Goal: Information Seeking & Learning: Learn about a topic

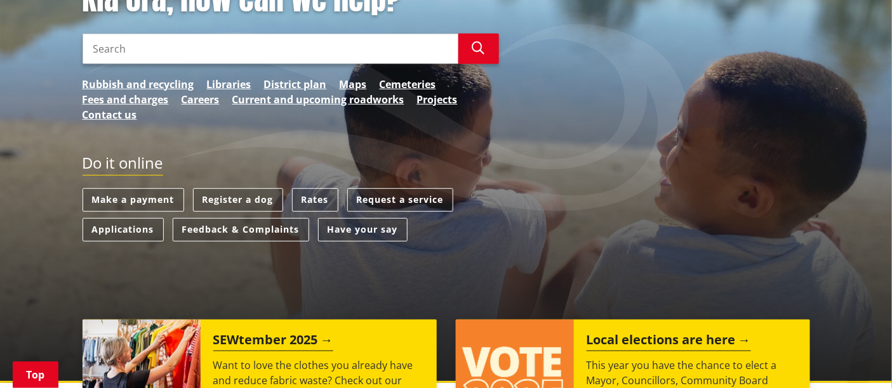
scroll to position [204, 0]
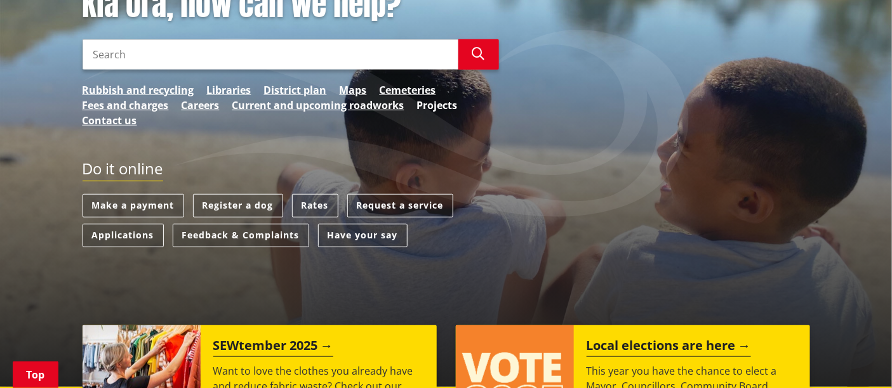
click at [447, 103] on link "Projects" at bounding box center [437, 105] width 41 height 15
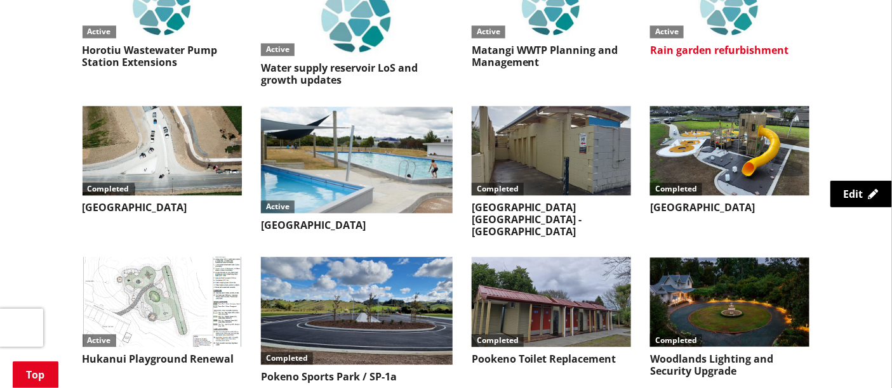
scroll to position [952, 0]
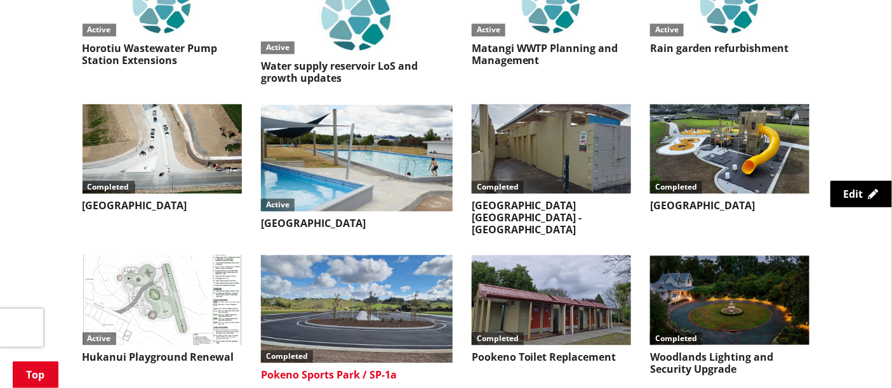
click at [362, 272] on img at bounding box center [357, 309] width 192 height 108
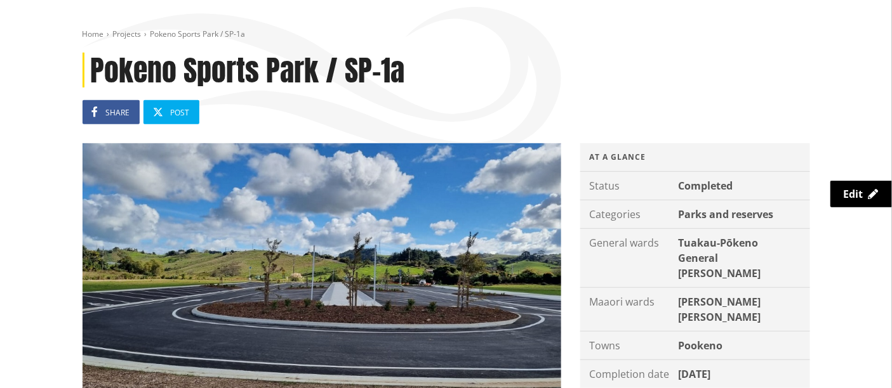
scroll to position [97, 0]
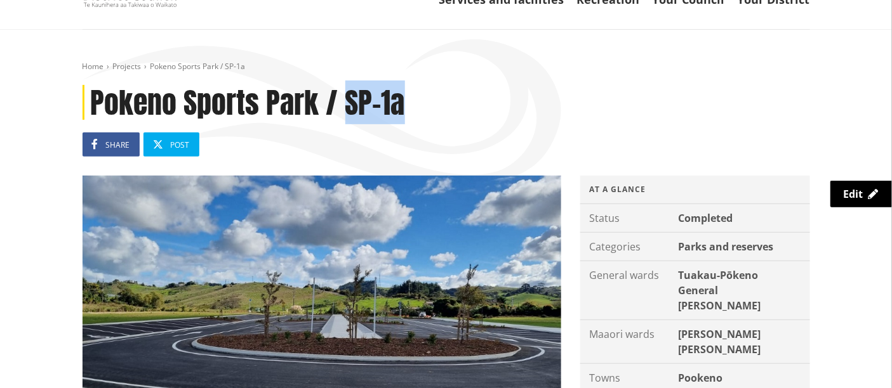
drag, startPoint x: 402, startPoint y: 98, endPoint x: 343, endPoint y: 74, distance: 63.8
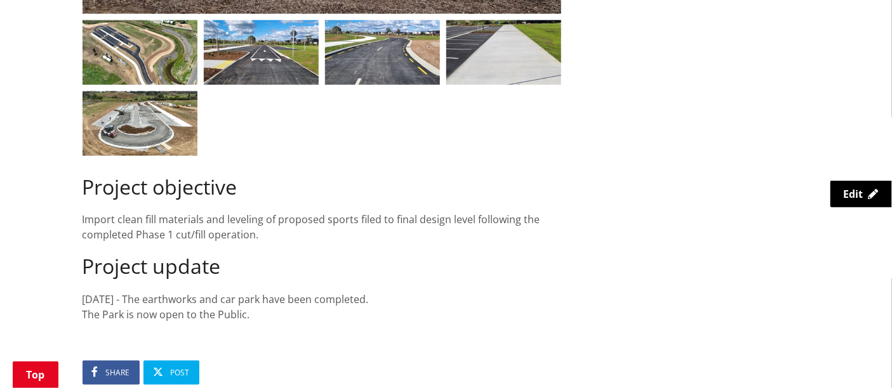
scroll to position [529, 0]
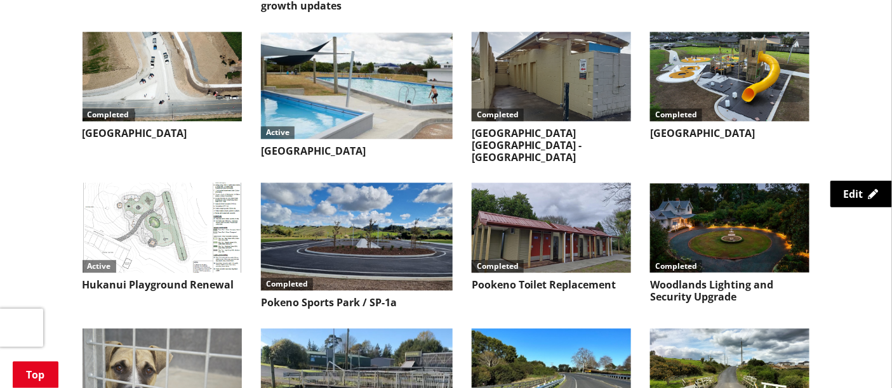
scroll to position [1025, 0]
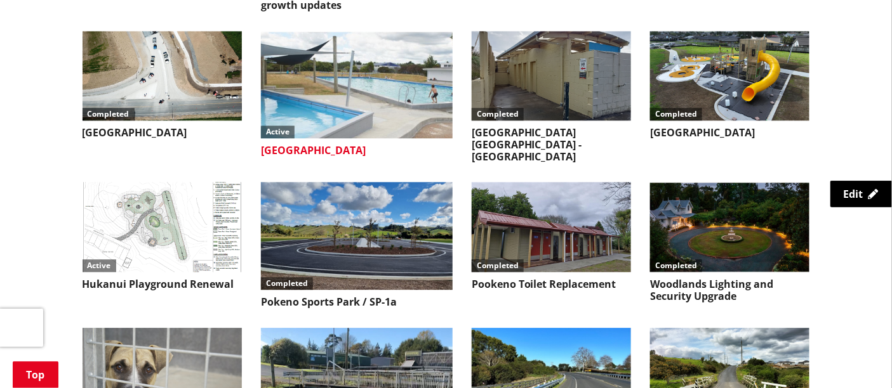
click at [354, 58] on img at bounding box center [357, 85] width 192 height 108
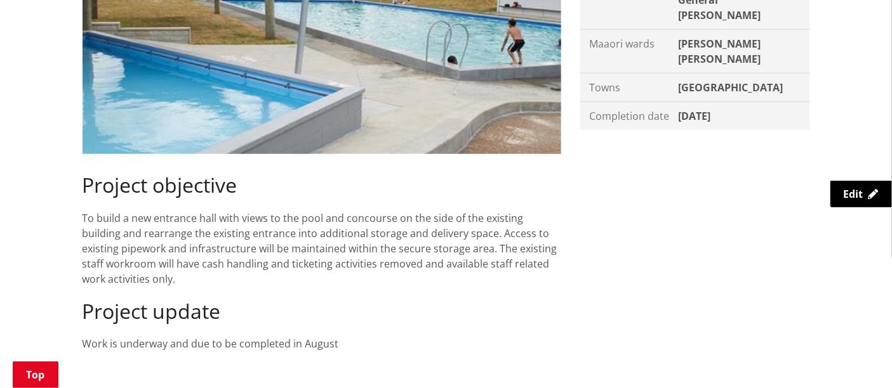
scroll to position [434, 0]
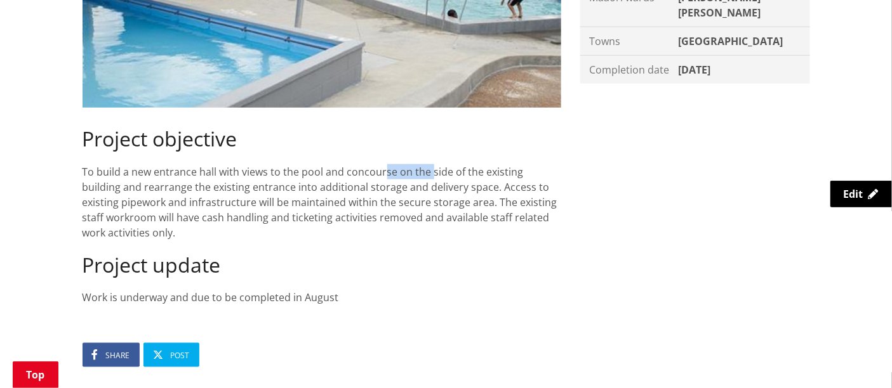
drag, startPoint x: 396, startPoint y: 170, endPoint x: 343, endPoint y: 171, distance: 53.3
click at [343, 171] on div "Project objective To build a new entrance hall with views to the pool and conco…" at bounding box center [322, 183] width 479 height 113
click at [352, 206] on div "Project objective To build a new entrance hall with views to the pool and conco…" at bounding box center [322, 183] width 479 height 113
drag, startPoint x: 350, startPoint y: 295, endPoint x: 273, endPoint y: 298, distance: 77.5
click at [273, 298] on div "Project update Work is underway and due to be completed in August" at bounding box center [322, 279] width 479 height 52
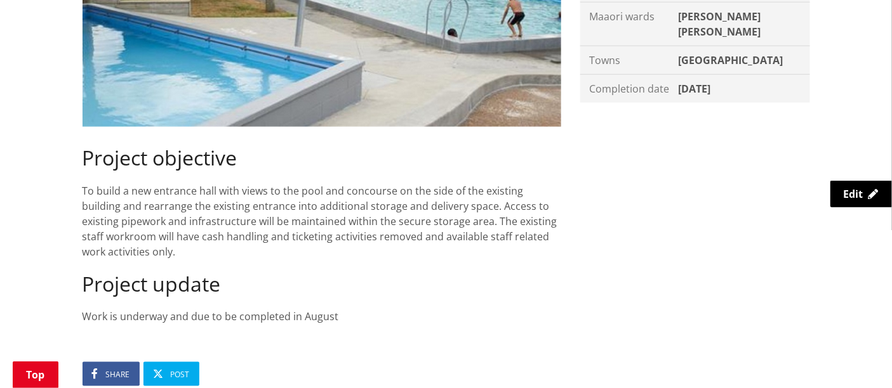
scroll to position [416, 0]
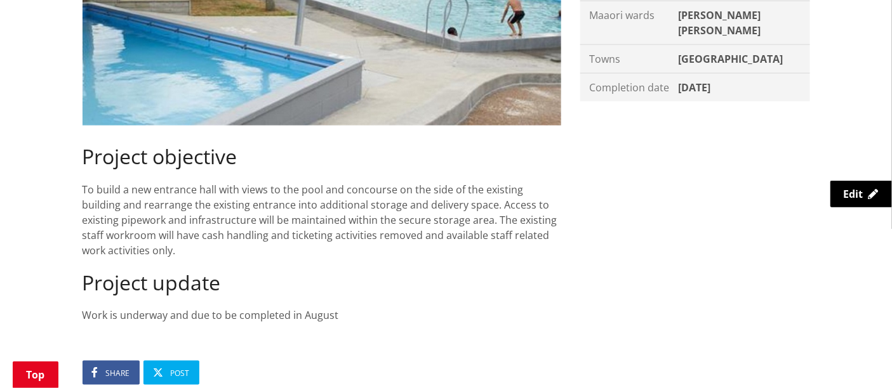
click at [364, 299] on div "Project update Work is underway and due to be completed in August" at bounding box center [322, 297] width 479 height 52
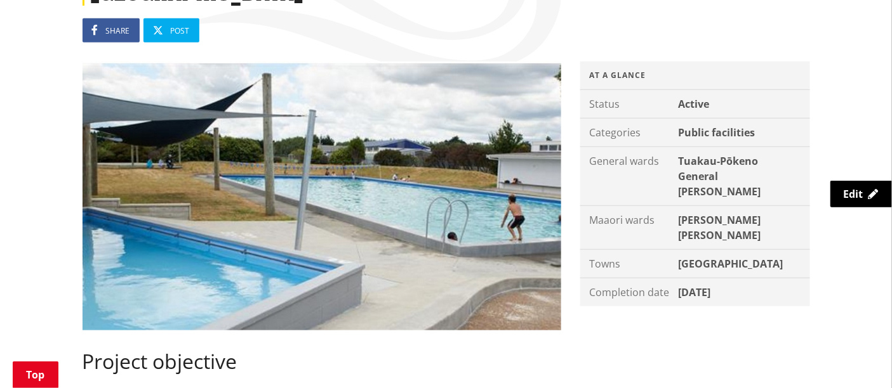
scroll to position [208, 0]
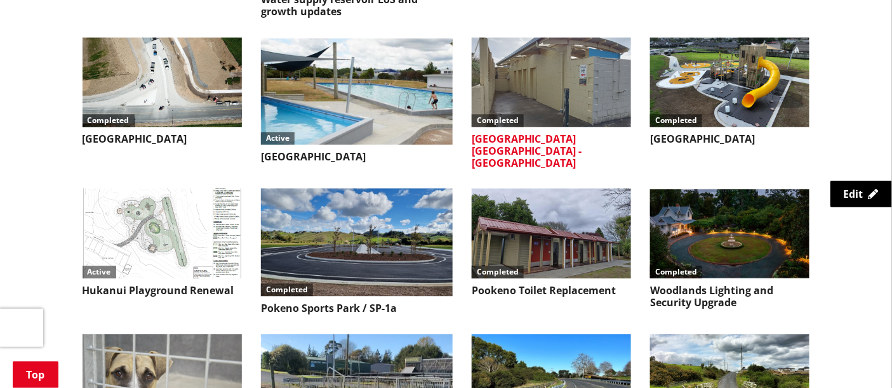
scroll to position [1020, 0]
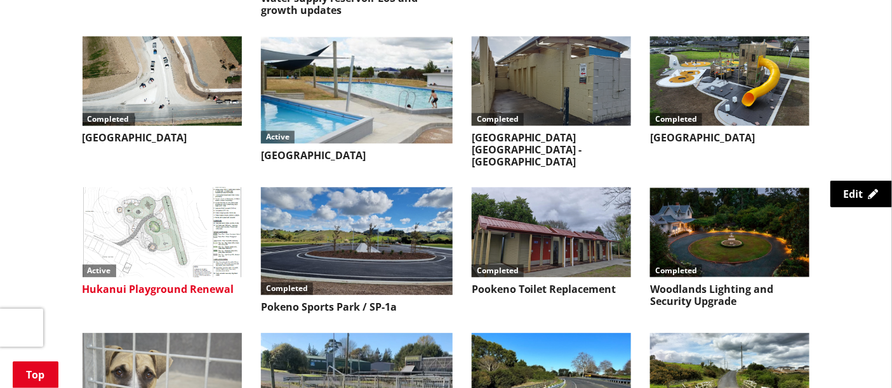
click at [148, 225] on img at bounding box center [162, 231] width 159 height 89
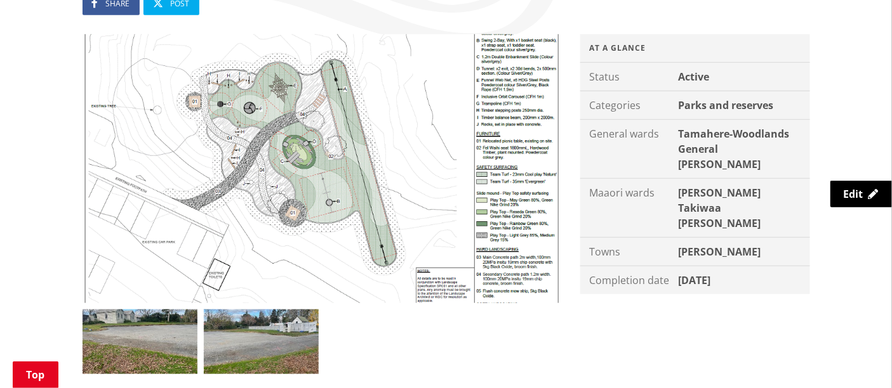
scroll to position [319, 0]
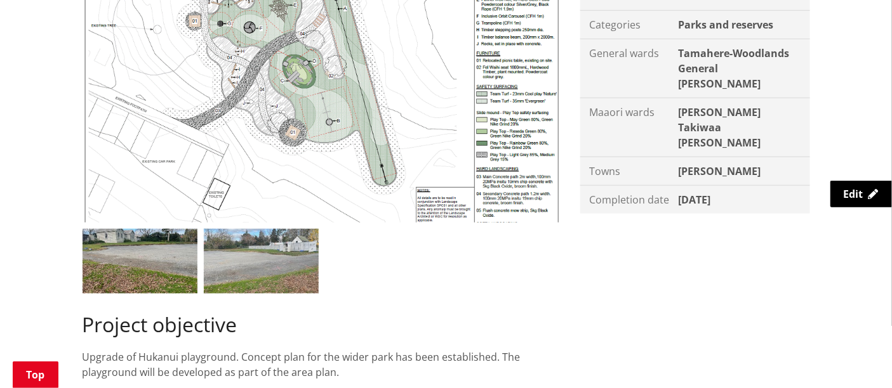
click at [263, 242] on img at bounding box center [261, 261] width 115 height 65
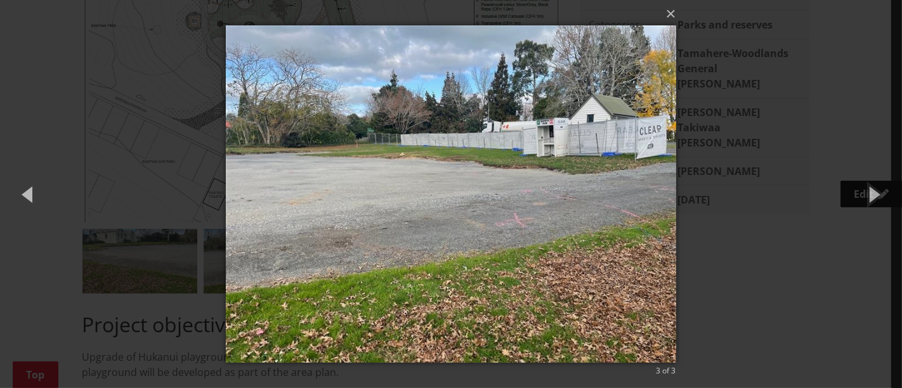
click at [111, 119] on div "× 3 of 3 Loading..." at bounding box center [451, 194] width 902 height 388
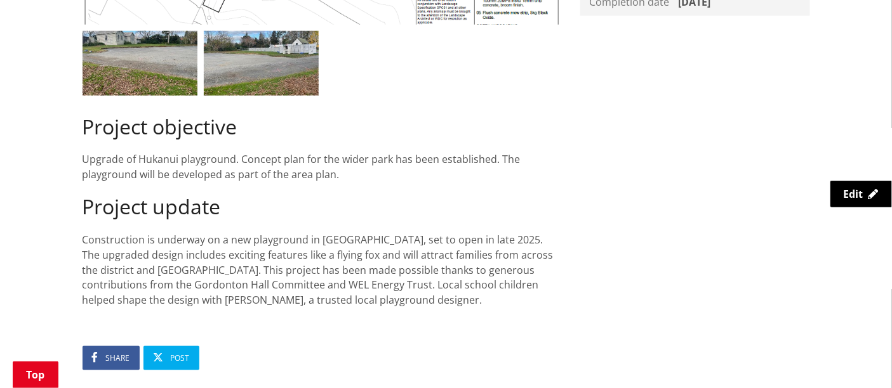
scroll to position [518, 0]
drag, startPoint x: 473, startPoint y: 241, endPoint x: 432, endPoint y: 235, distance: 41.6
click at [432, 235] on div "Project update Construction is underway on a new playground in Hukanui, set to …" at bounding box center [322, 250] width 479 height 113
click at [394, 301] on div "Project update Construction is underway on a new playground in Hukanui, set to …" at bounding box center [322, 250] width 479 height 113
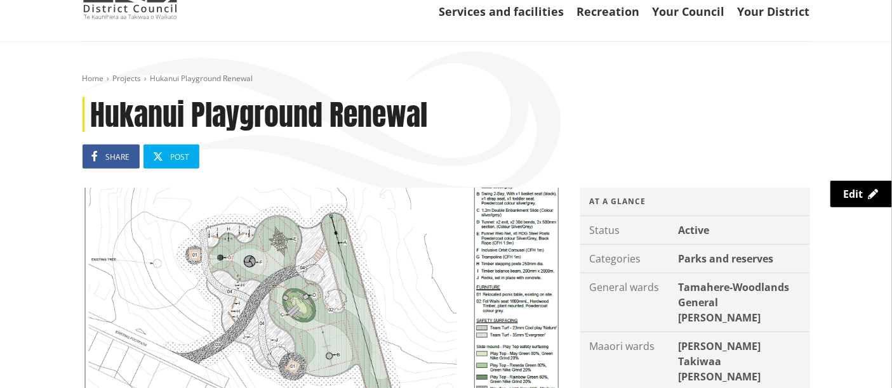
scroll to position [94, 0]
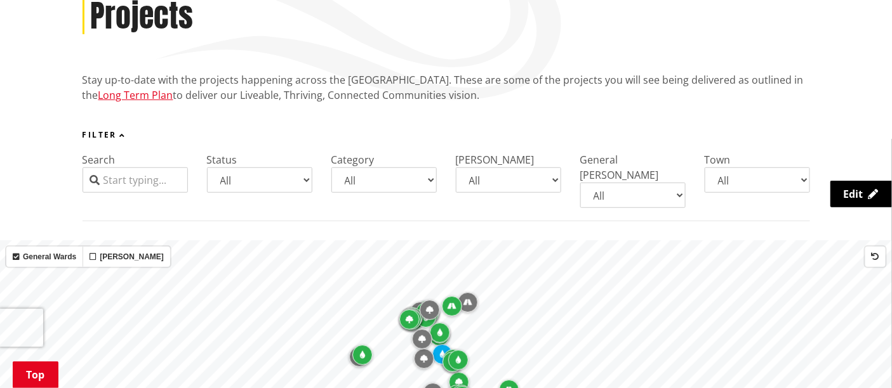
scroll to position [182, 0]
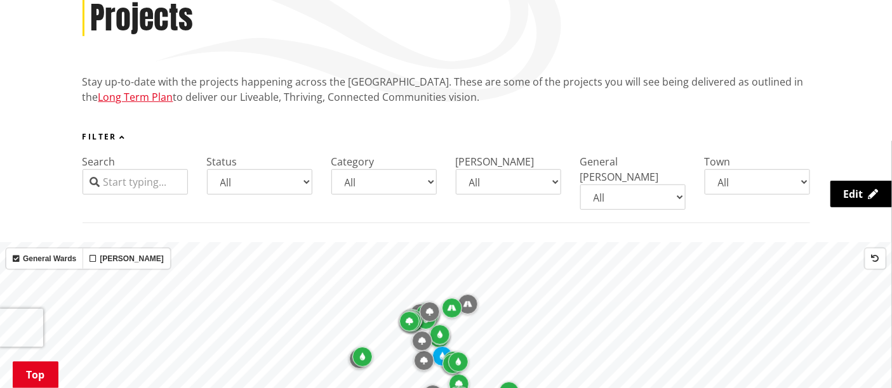
click at [281, 183] on select "All Coming up Active On hold Completed" at bounding box center [259, 181] width 105 height 25
select select "Active"
click at [207, 169] on select "All Coming up Active On hold Completed" at bounding box center [259, 181] width 105 height 25
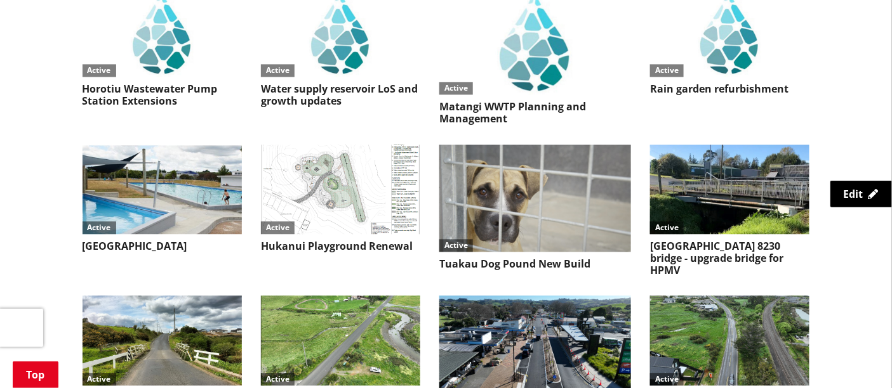
scroll to position [912, 0]
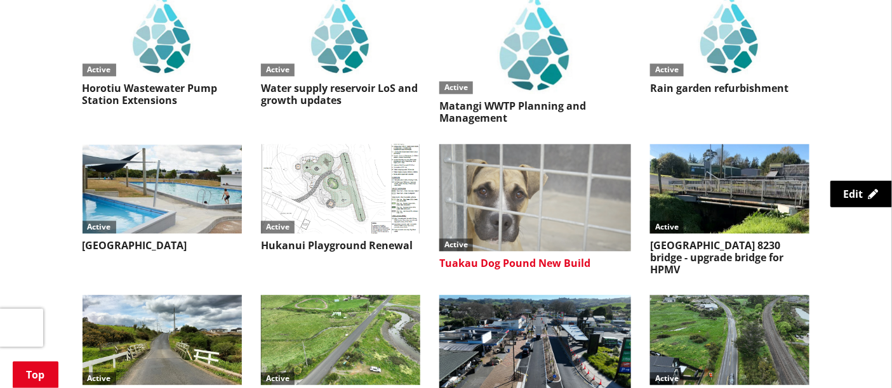
click at [540, 169] on img at bounding box center [535, 198] width 192 height 108
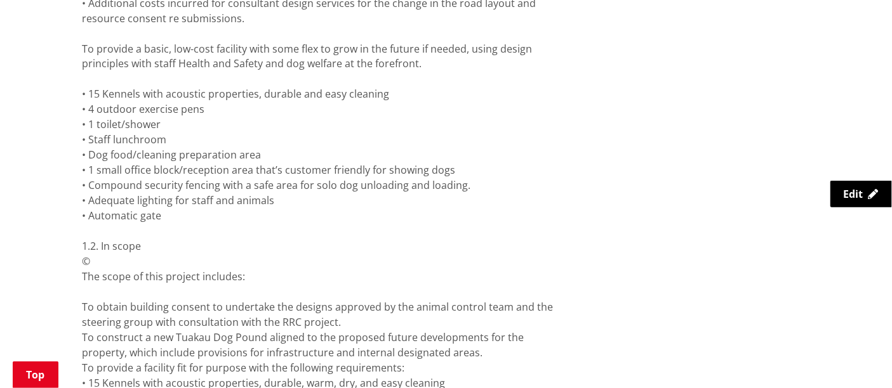
scroll to position [815, 0]
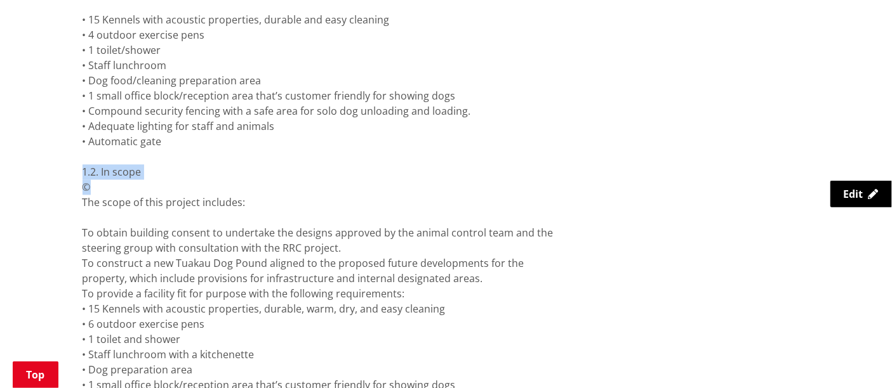
drag, startPoint x: 100, startPoint y: 183, endPoint x: 58, endPoint y: 176, distance: 41.7
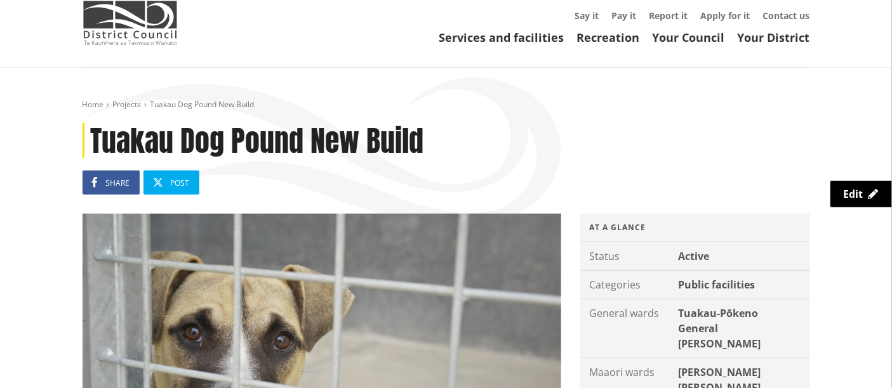
scroll to position [0, 0]
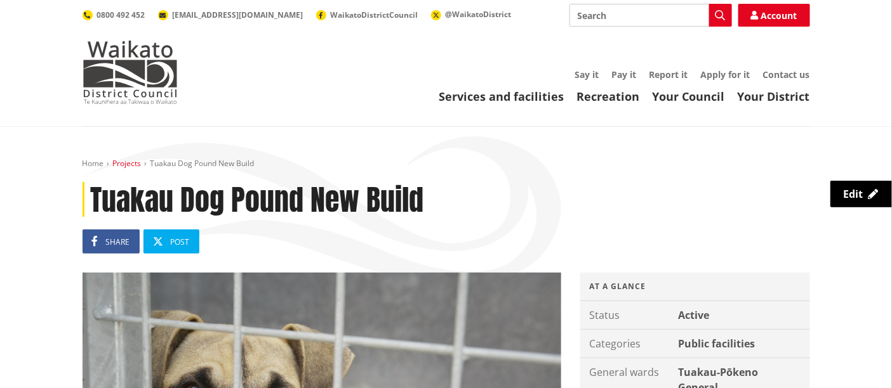
click at [131, 163] on link "Projects" at bounding box center [127, 163] width 29 height 11
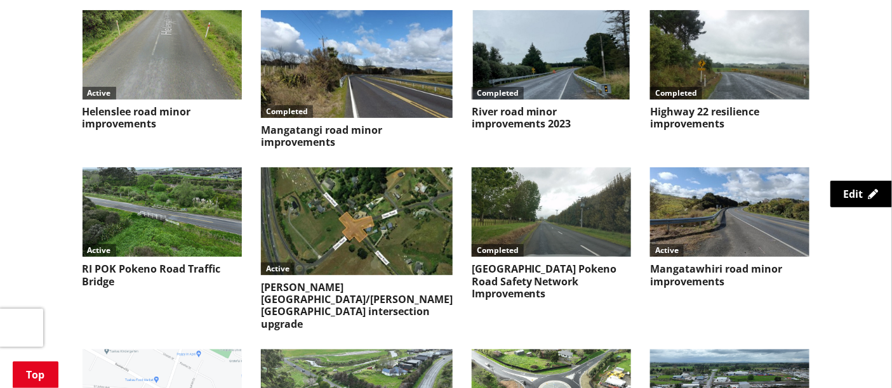
scroll to position [1665, 0]
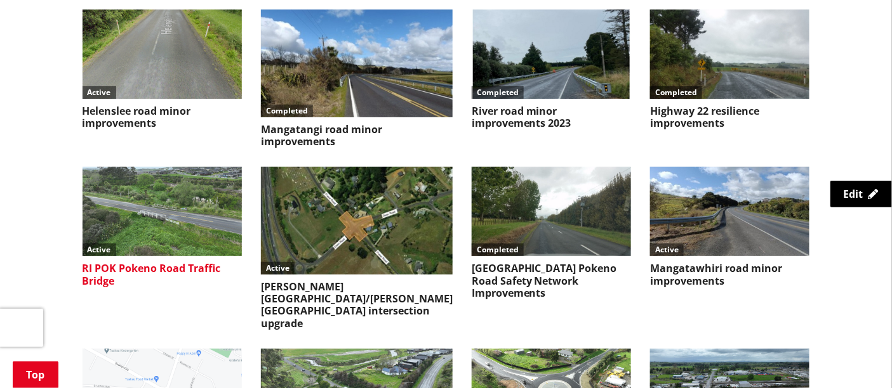
click at [147, 169] on img at bounding box center [162, 211] width 159 height 89
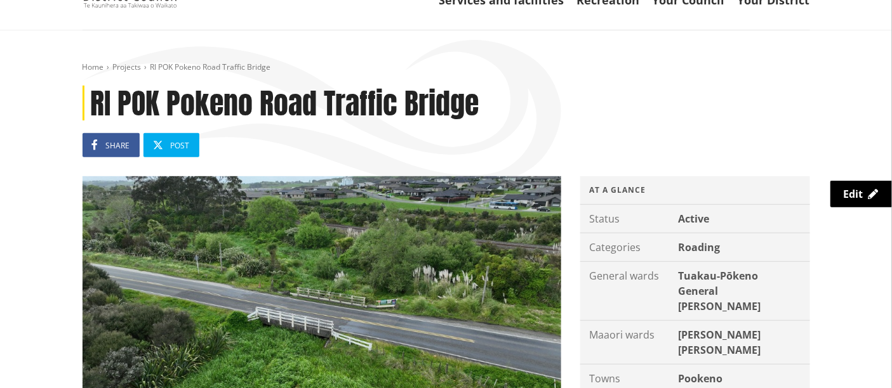
scroll to position [96, 0]
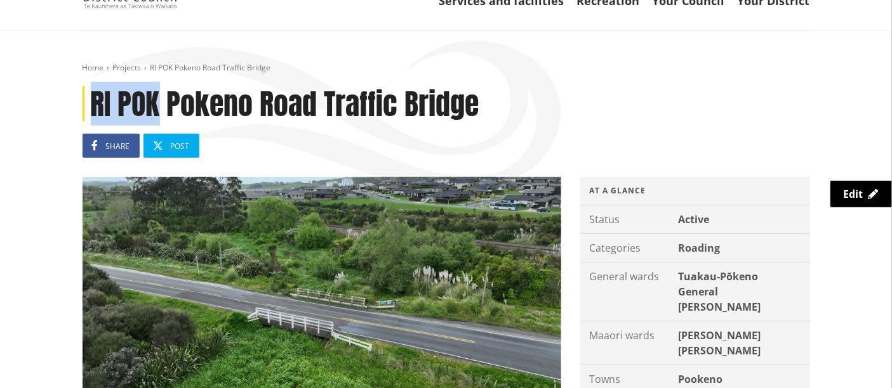
drag, startPoint x: 157, startPoint y: 98, endPoint x: 90, endPoint y: 99, distance: 66.6
click at [90, 99] on h1 "RI POK Pokeno Road Traffic Bridge" at bounding box center [446, 103] width 727 height 35
